Goal: Information Seeking & Learning: Learn about a topic

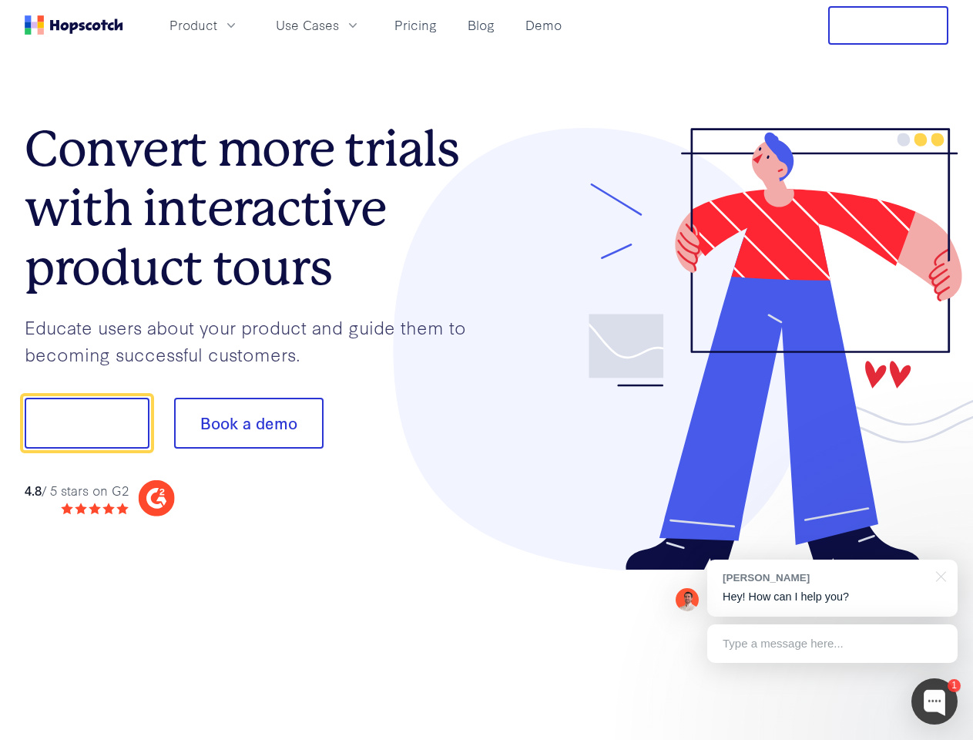
click at [487, 370] on div at bounding box center [718, 349] width 462 height 443
click at [217, 25] on span "Product" at bounding box center [193, 24] width 48 height 19
click at [339, 25] on span "Use Cases" at bounding box center [307, 24] width 63 height 19
click at [888, 25] on button "Free Trial" at bounding box center [888, 25] width 120 height 39
click at [86, 423] on button "Show me!" at bounding box center [87, 422] width 125 height 51
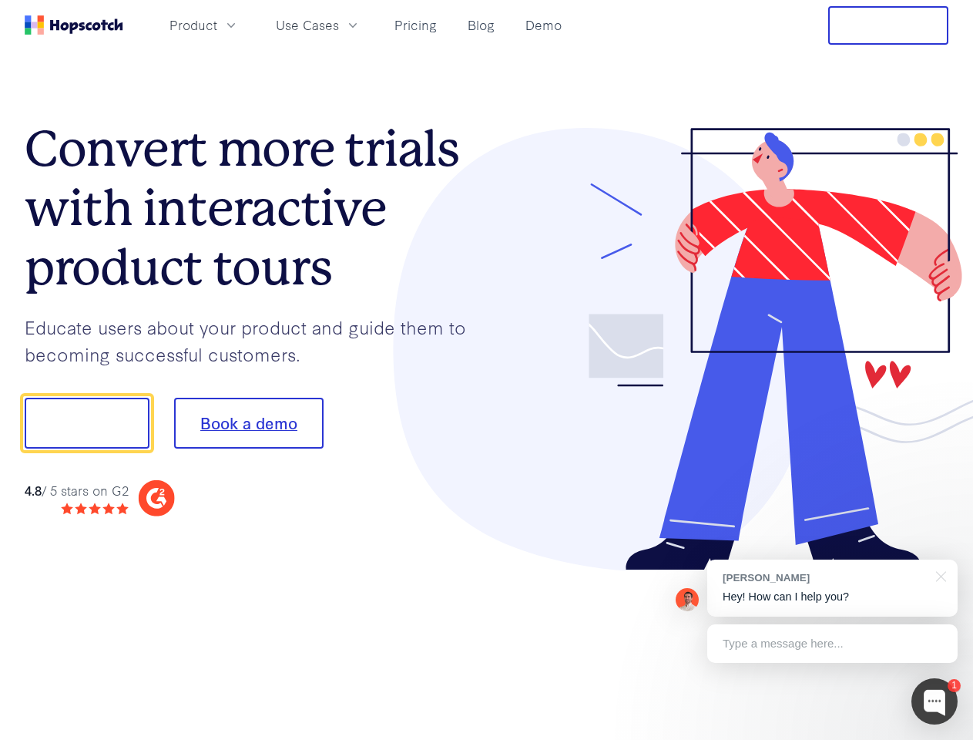
click at [248, 423] on button "Book a demo" at bounding box center [248, 422] width 149 height 51
click at [934, 701] on div at bounding box center [934, 701] width 46 height 46
click at [832, 588] on div "[PERSON_NAME] Hey! How can I help you?" at bounding box center [832, 587] width 250 height 57
click at [938, 575] on div at bounding box center [813, 421] width 289 height 514
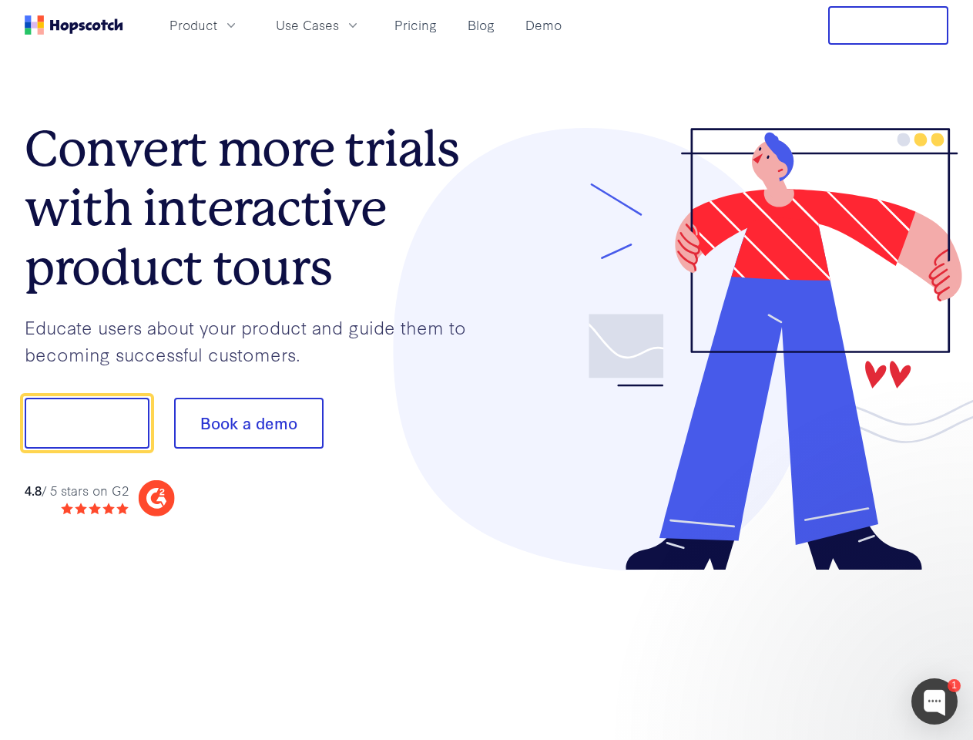
click at [832, 643] on div at bounding box center [813, 524] width 289 height 307
